Goal: Find specific page/section: Find specific page/section

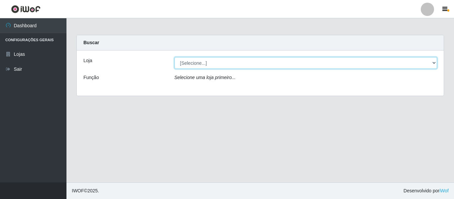
click at [242, 62] on select "[Selecione...] Iskisita Atakado - Centro de Distribuição" at bounding box center [306, 63] width 263 height 12
click at [175, 57] on select "[Selecione...] Iskisita Atakado - Centro de Distribuição" at bounding box center [306, 63] width 263 height 12
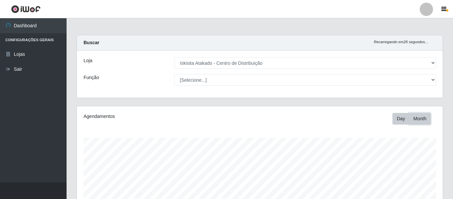
click at [429, 120] on button "Month" at bounding box center [420, 119] width 22 height 12
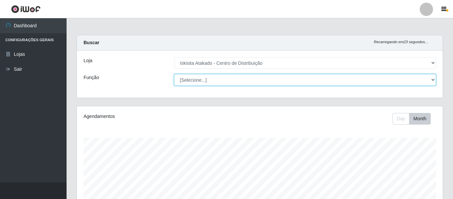
click at [233, 80] on select "[Selecione...] Auxiliar de Estoque Auxiliar de Estoque + Auxiliar de Estoque ++…" at bounding box center [305, 80] width 262 height 12
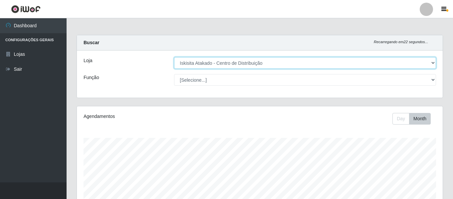
click at [258, 60] on select "[Selecione...] Iskisita Atakado - Centro de Distribuição" at bounding box center [305, 63] width 262 height 12
click at [174, 57] on select "[Selecione...] Iskisita Atakado - Centro de Distribuição" at bounding box center [305, 63] width 262 height 12
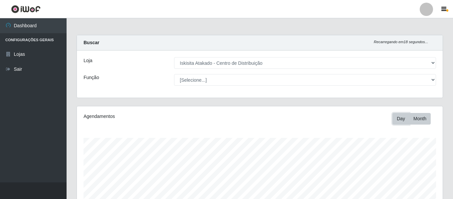
click at [397, 121] on button "Day" at bounding box center [400, 119] width 17 height 12
click at [420, 119] on button "Month" at bounding box center [420, 119] width 22 height 12
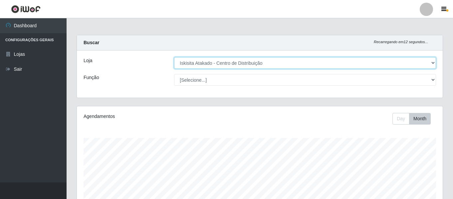
click at [204, 64] on select "[Selecione...] Iskisita Atakado - Centro de Distribuição" at bounding box center [305, 63] width 262 height 12
click at [174, 57] on select "[Selecione...] Iskisita Atakado - Centro de Distribuição" at bounding box center [305, 63] width 262 height 12
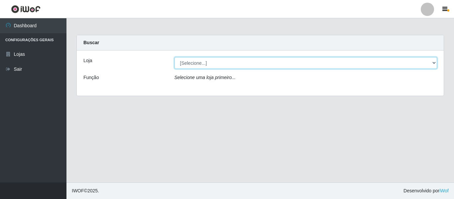
click at [211, 62] on select "[Selecione...] Iskisita Atakado - Centro de Distribuição" at bounding box center [306, 63] width 263 height 12
select select "425"
click at [175, 57] on select "[Selecione...] Iskisita Atakado - Centro de Distribuição" at bounding box center [306, 63] width 263 height 12
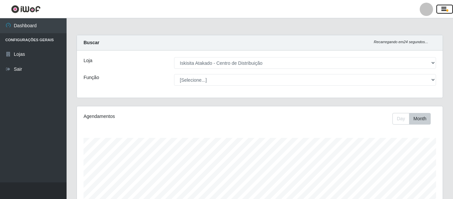
click at [443, 9] on icon "button" at bounding box center [443, 9] width 5 height 6
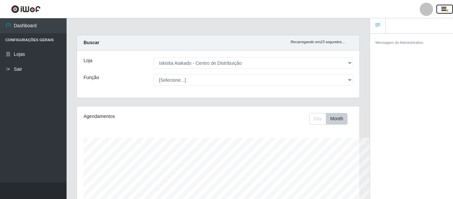
scroll to position [332534, 332389]
click at [443, 9] on icon "button" at bounding box center [443, 9] width 5 height 6
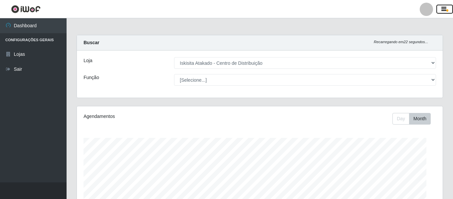
scroll to position [138, 366]
click at [427, 10] on div at bounding box center [425, 9] width 13 height 13
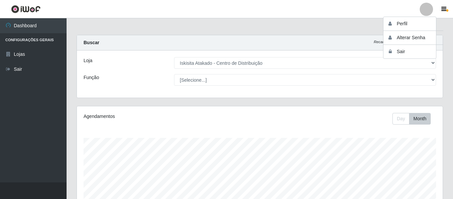
click at [427, 10] on div at bounding box center [425, 9] width 13 height 13
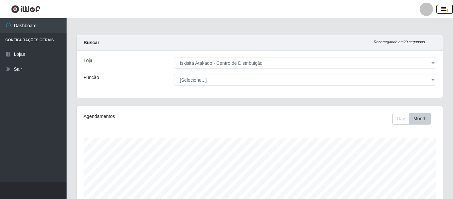
click at [440, 9] on button "button" at bounding box center [444, 9] width 17 height 9
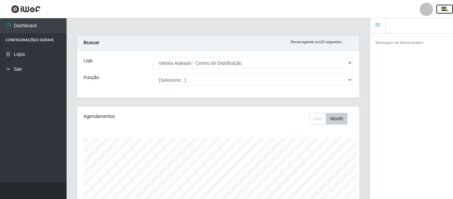
scroll to position [138, 282]
click at [440, 9] on button "button" at bounding box center [444, 9] width 17 height 9
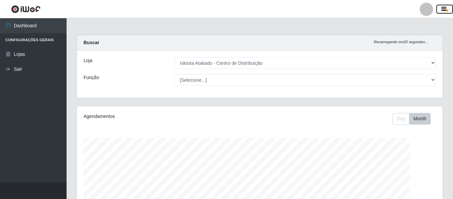
scroll to position [332534, 332307]
